Goal: Transaction & Acquisition: Purchase product/service

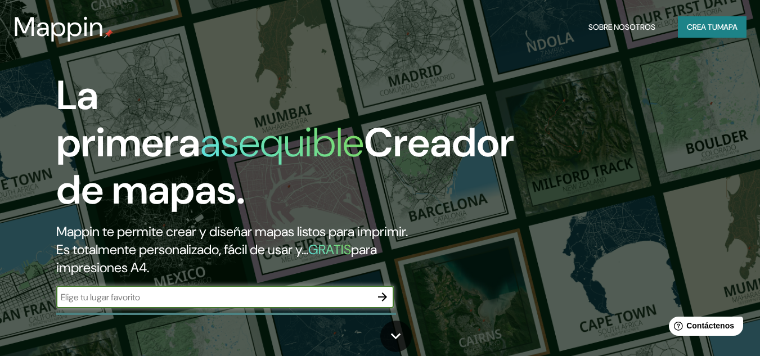
click at [274, 296] on input "text" at bounding box center [213, 297] width 315 height 13
type input "mxico"
click at [385, 295] on icon "button" at bounding box center [382, 296] width 13 height 13
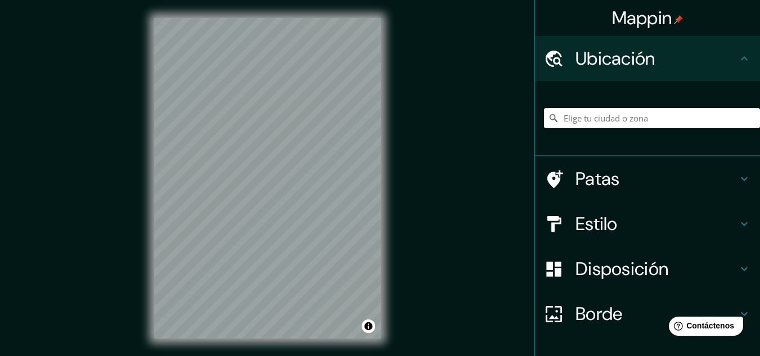
click at [606, 126] on input "Elige tu ciudad o zona" at bounding box center [652, 118] width 216 height 20
paste input "25.768216284672008, -100.42115933554685"
type input "25.768216284672008, -100.42115933554685"
click at [738, 119] on input "25.768216284672008, -100.42115933554685" at bounding box center [652, 118] width 216 height 20
drag, startPoint x: 736, startPoint y: 116, endPoint x: 498, endPoint y: 92, distance: 239.6
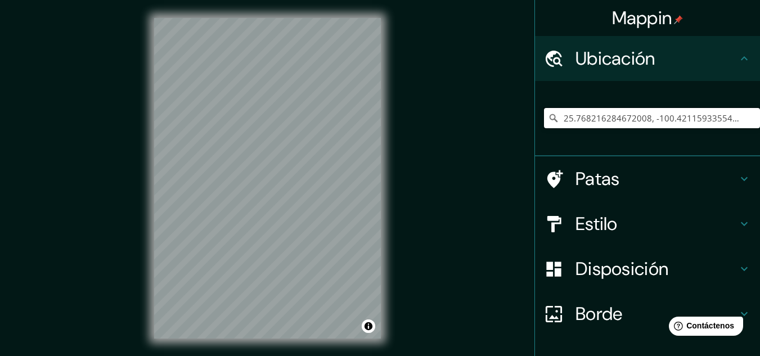
click at [498, 92] on div "Mappin Ubicación 25.768216284672008, -100.42115933554685 Patas Estilo Disposici…" at bounding box center [380, 187] width 760 height 374
paste input "64349 [PERSON_NAME], N.L."
type input "[GEOGRAPHIC_DATA], [GEOGRAPHIC_DATA], 64349, [GEOGRAPHIC_DATA]"
click at [639, 268] on font "Disposición" at bounding box center [621, 269] width 93 height 24
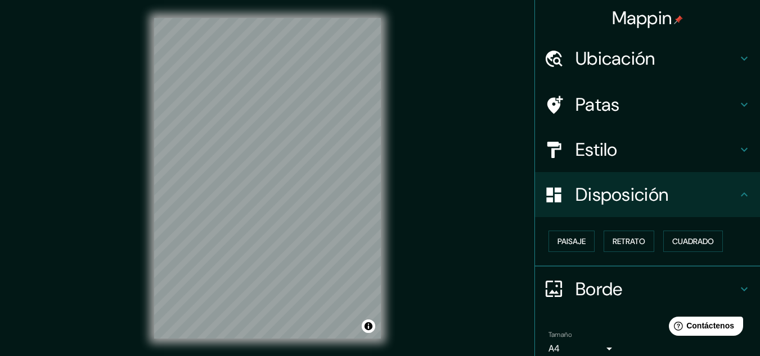
click at [658, 143] on h4 "Estilo" at bounding box center [656, 149] width 162 height 22
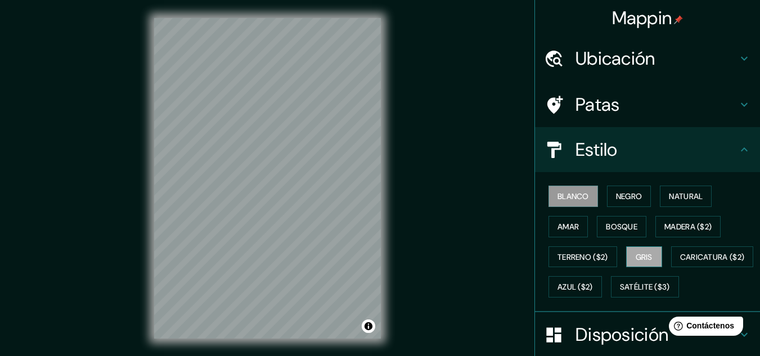
click at [635, 259] on font "Gris" at bounding box center [643, 257] width 17 height 10
click at [593, 284] on font "Azul ($2)" at bounding box center [574, 287] width 35 height 10
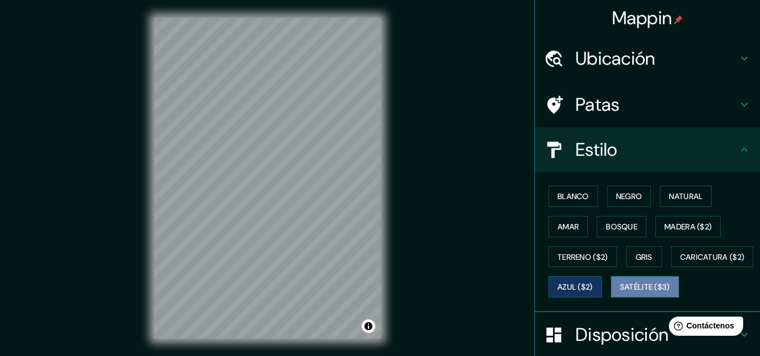
click at [620, 294] on font "Satélite ($3)" at bounding box center [645, 286] width 50 height 15
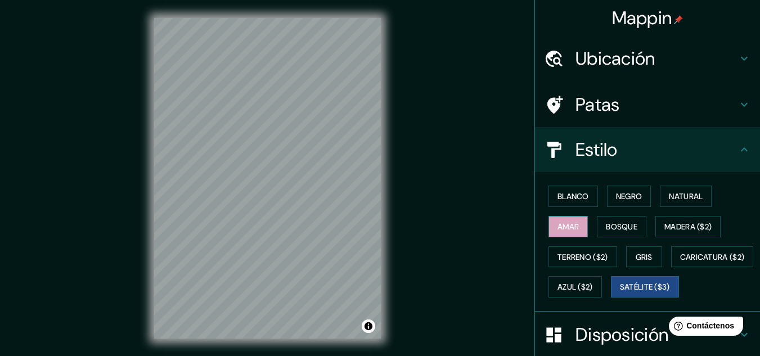
click at [565, 227] on font "Amar" at bounding box center [567, 227] width 21 height 10
click at [580, 199] on font "Blanco" at bounding box center [572, 196] width 31 height 10
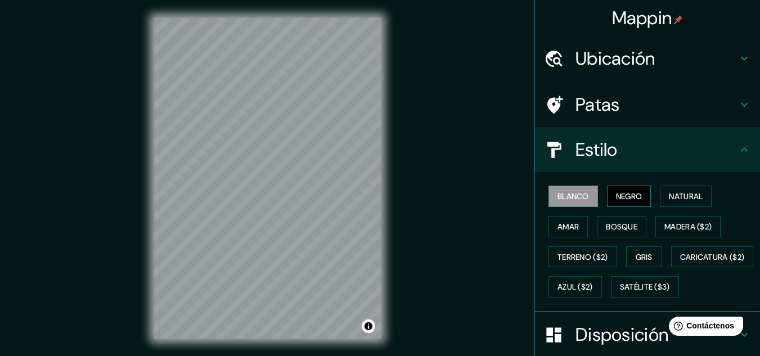
click at [615, 206] on button "Negro" at bounding box center [629, 196] width 44 height 21
click at [674, 197] on font "Natural" at bounding box center [685, 196] width 34 height 10
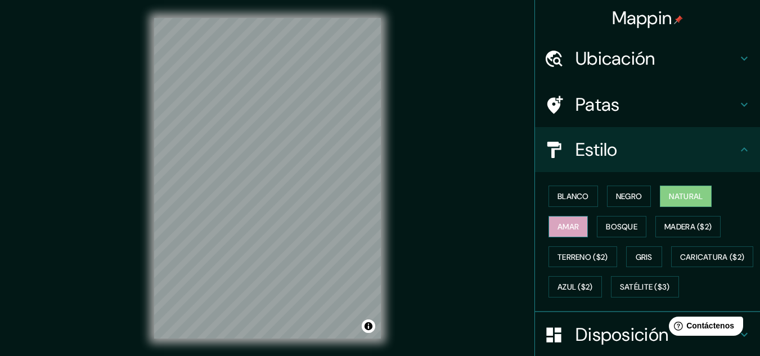
click at [560, 223] on font "Amar" at bounding box center [567, 227] width 21 height 10
click at [611, 225] on font "Bosque" at bounding box center [620, 227] width 31 height 10
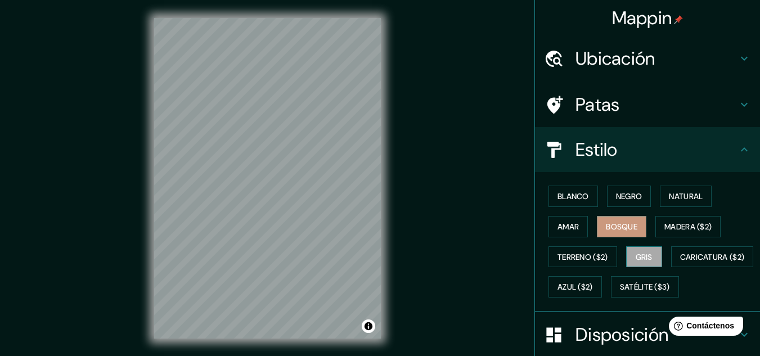
click at [635, 255] on font "Gris" at bounding box center [643, 257] width 17 height 10
click at [592, 254] on font "Terreno ($2)" at bounding box center [582, 257] width 51 height 10
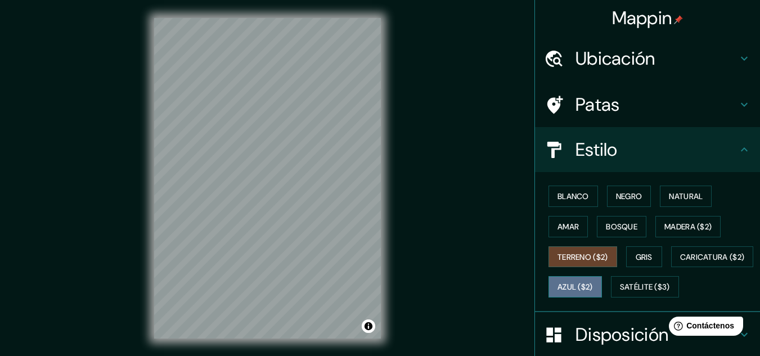
click at [593, 288] on font "Azul ($2)" at bounding box center [574, 287] width 35 height 10
